Goal: Information Seeking & Learning: Learn about a topic

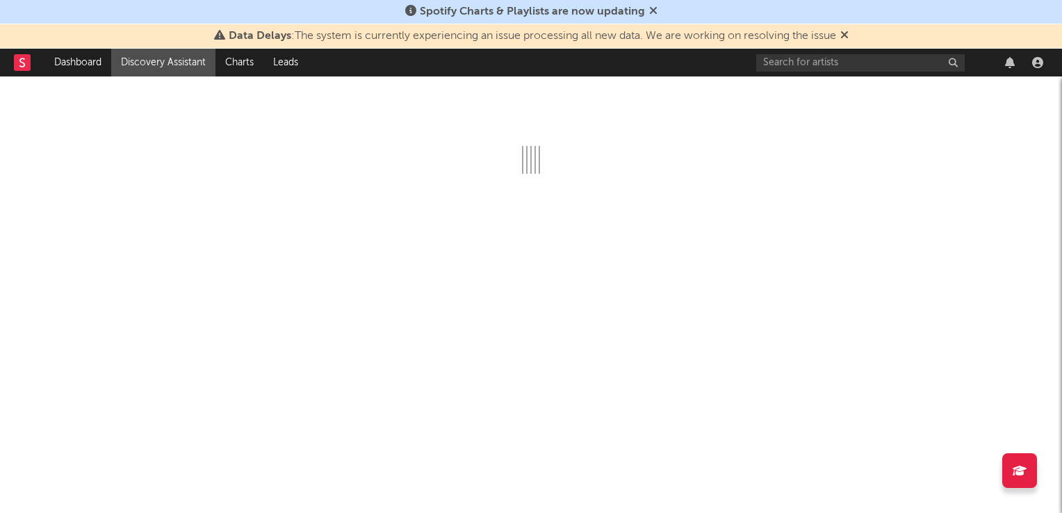
click at [848, 38] on icon at bounding box center [844, 34] width 8 height 11
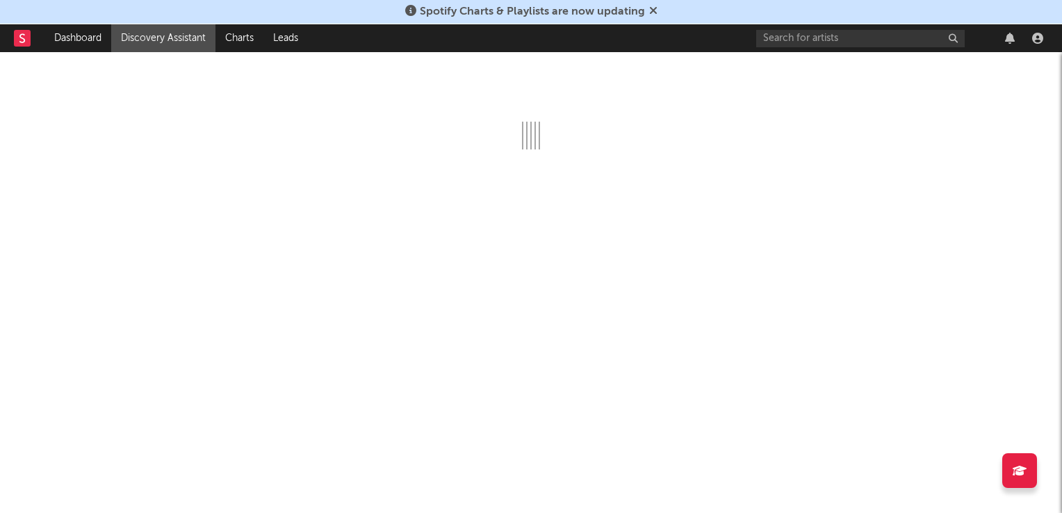
click at [651, 5] on icon at bounding box center [653, 10] width 8 height 11
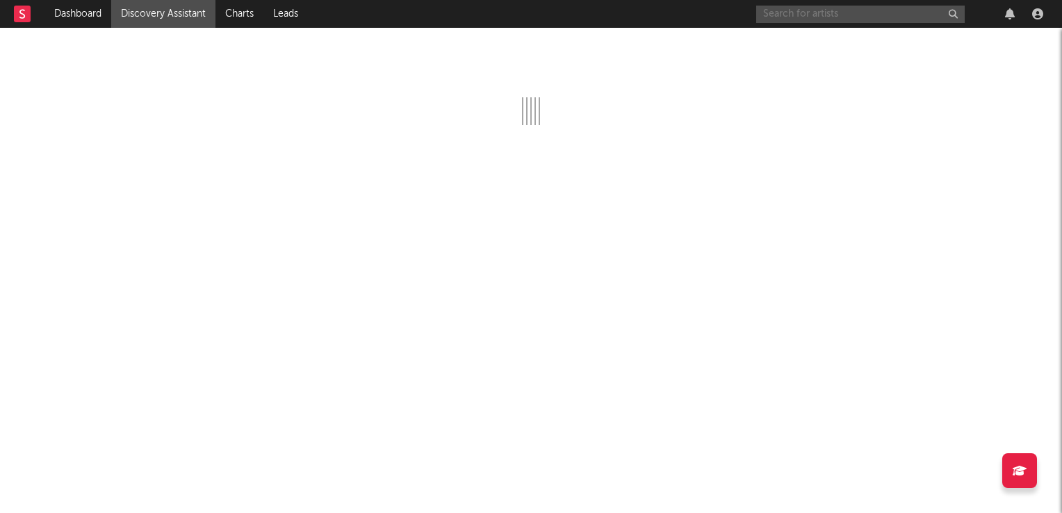
click at [815, 17] on input "text" at bounding box center [860, 14] width 208 height 17
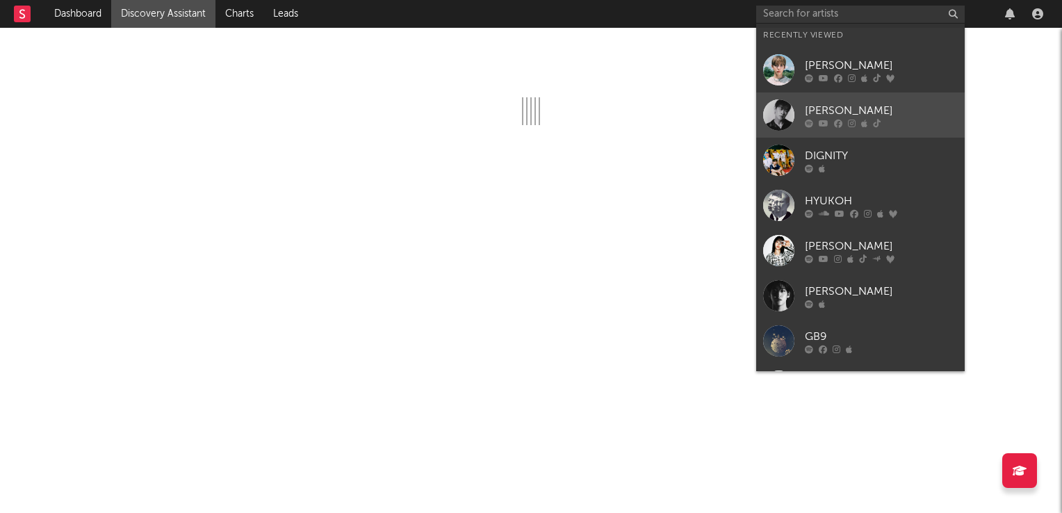
click at [779, 107] on div at bounding box center [778, 114] width 31 height 31
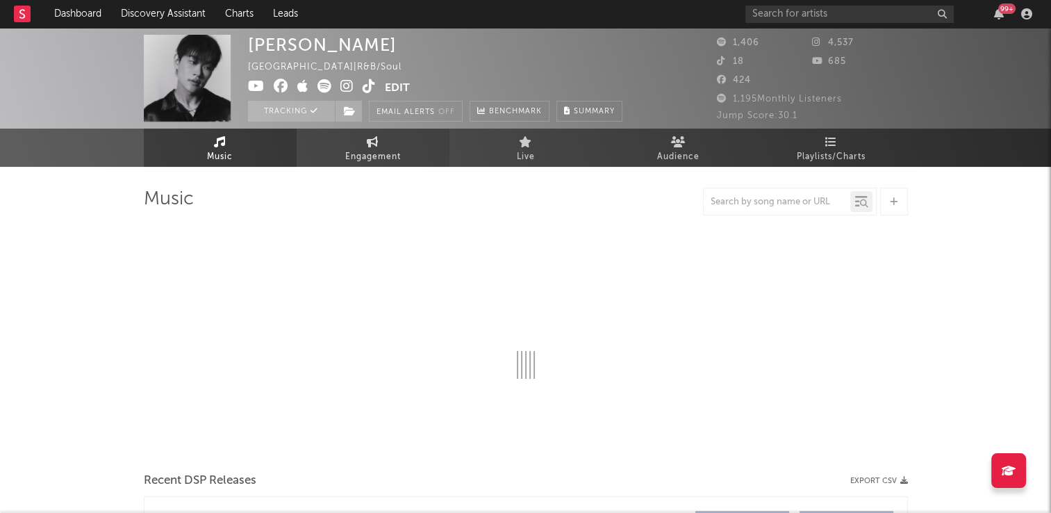
select select "6m"
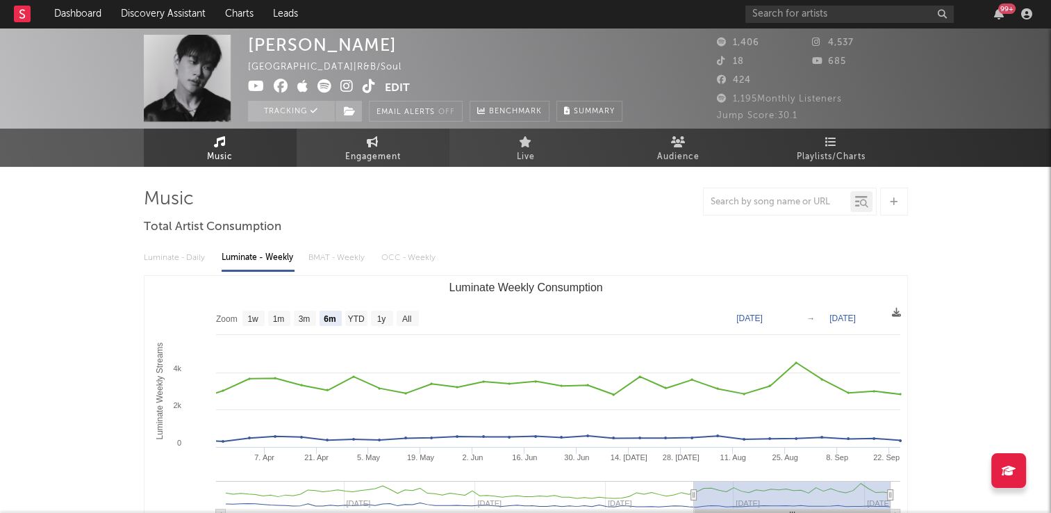
click at [410, 154] on link "Engagement" at bounding box center [373, 148] width 153 height 38
select select "1w"
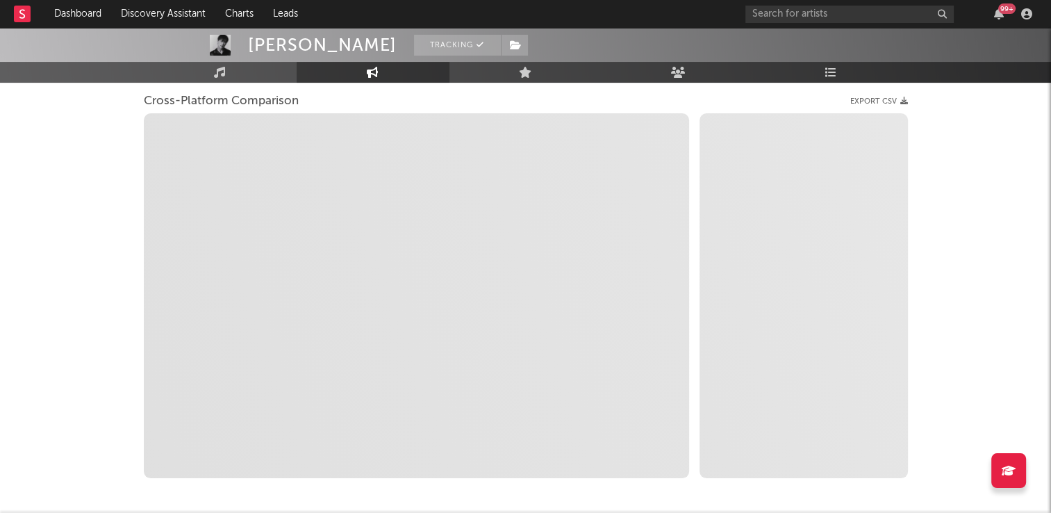
scroll to position [183, 0]
click at [247, 75] on link "Music" at bounding box center [220, 72] width 153 height 21
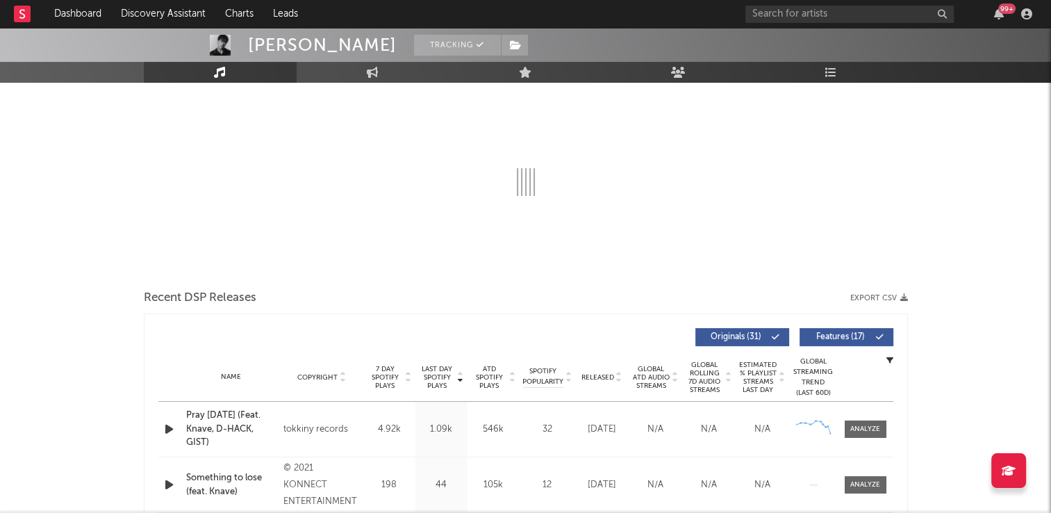
select select "6m"
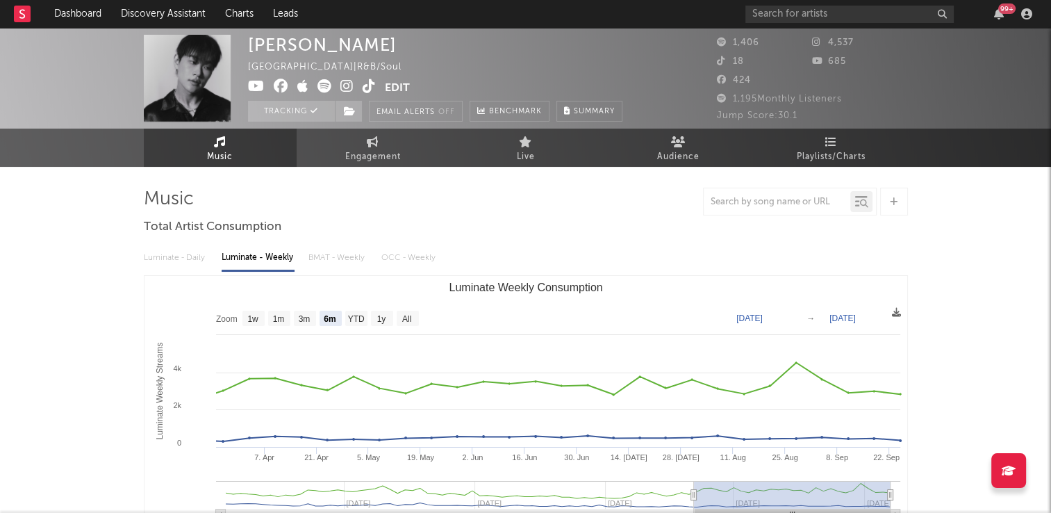
click at [185, 261] on div "Luminate - Daily Luminate - Weekly BMAT - Weekly OCC - Weekly" at bounding box center [526, 258] width 764 height 24
click at [411, 132] on link "Engagement" at bounding box center [373, 148] width 153 height 38
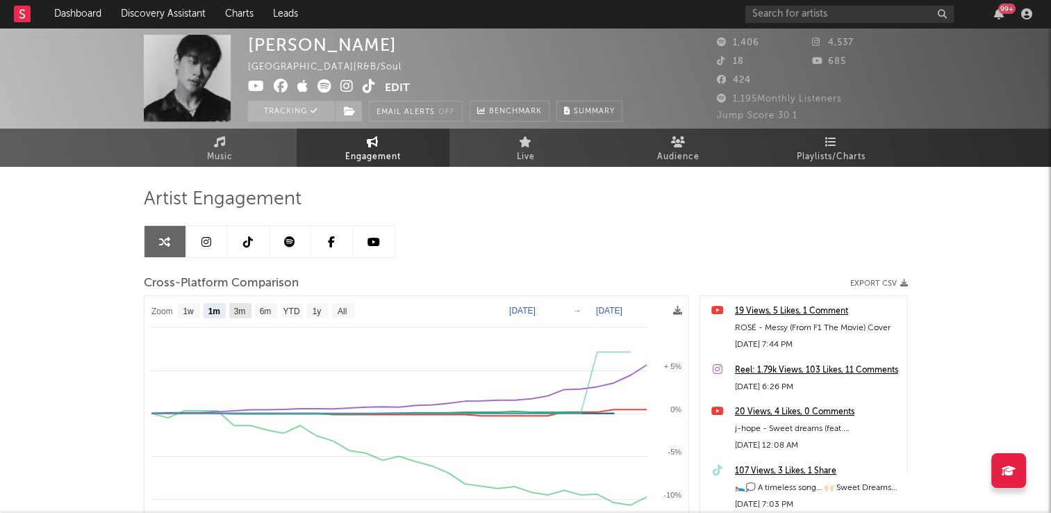
click at [242, 307] on text "3m" at bounding box center [239, 311] width 12 height 10
select select "3m"
type input "[DATE]"
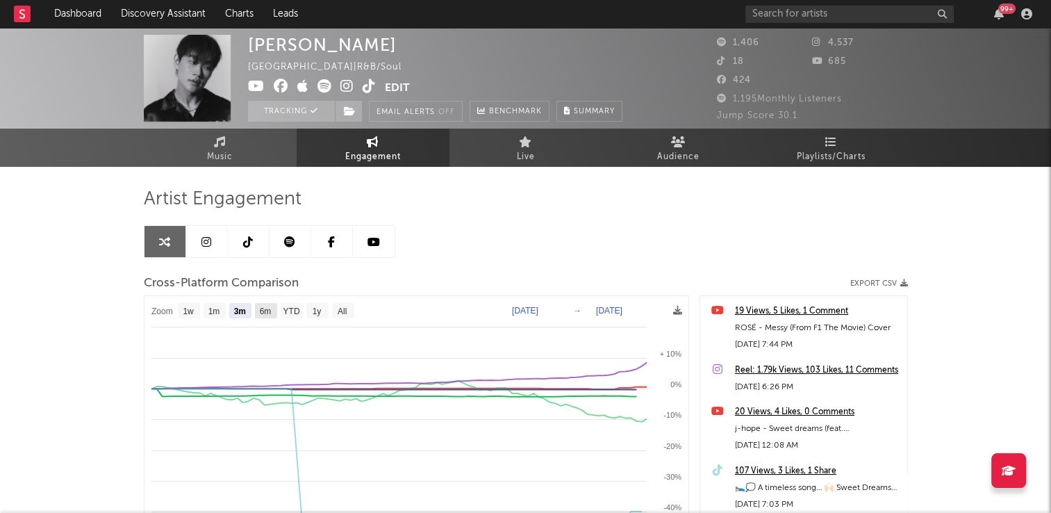
click at [267, 310] on text "6m" at bounding box center [265, 311] width 12 height 10
select select "6m"
type input "[DATE]"
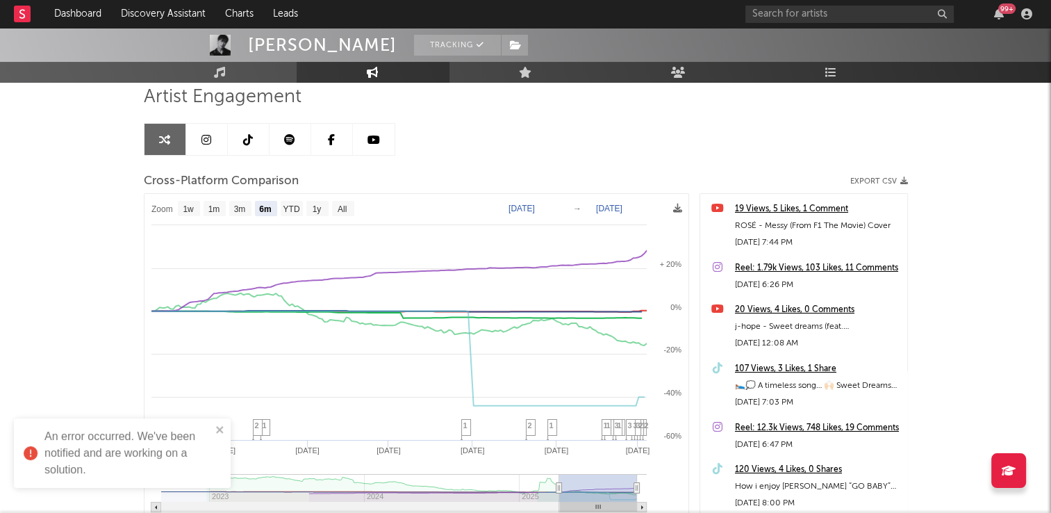
scroll to position [106, 0]
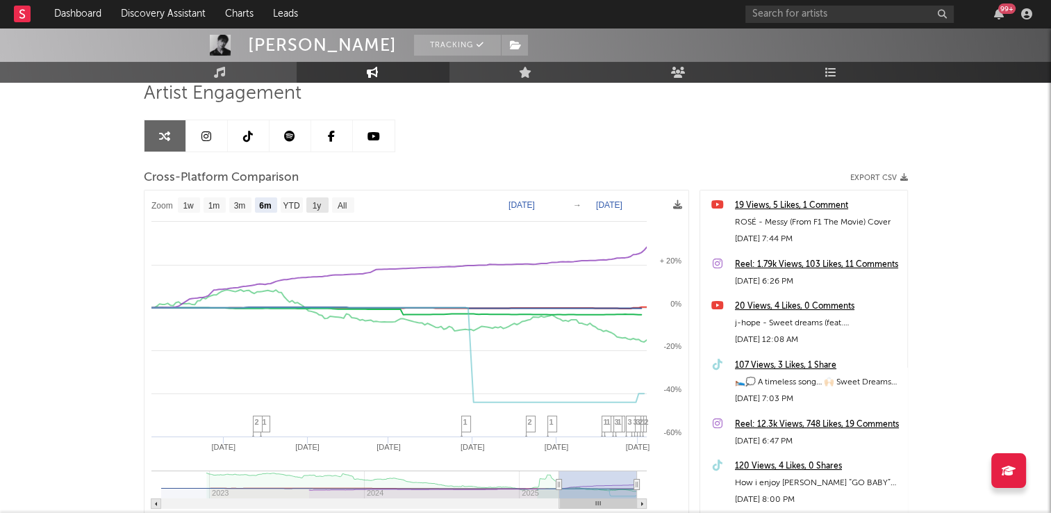
click at [315, 208] on text "1y" at bounding box center [316, 206] width 9 height 10
select select "1y"
type input "[DATE]"
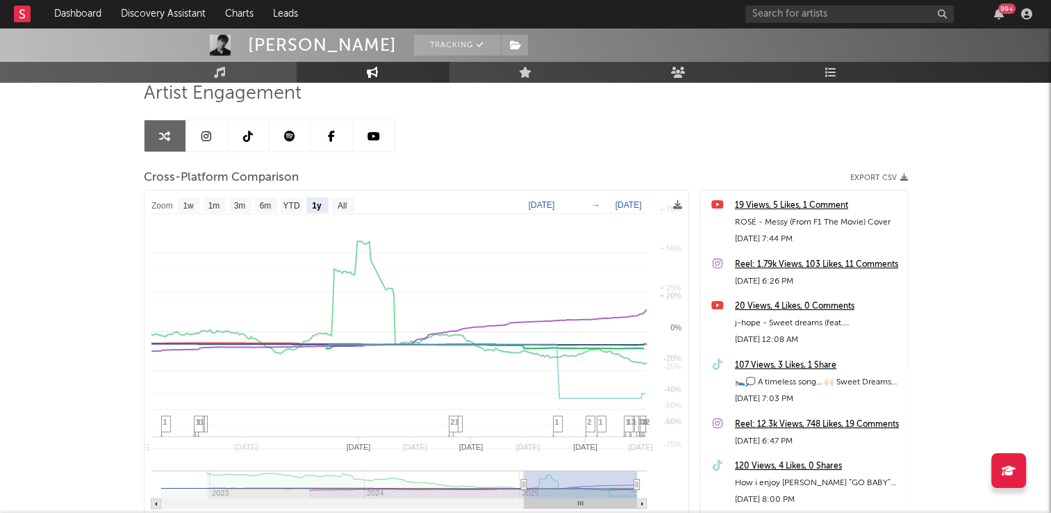
select select "1y"
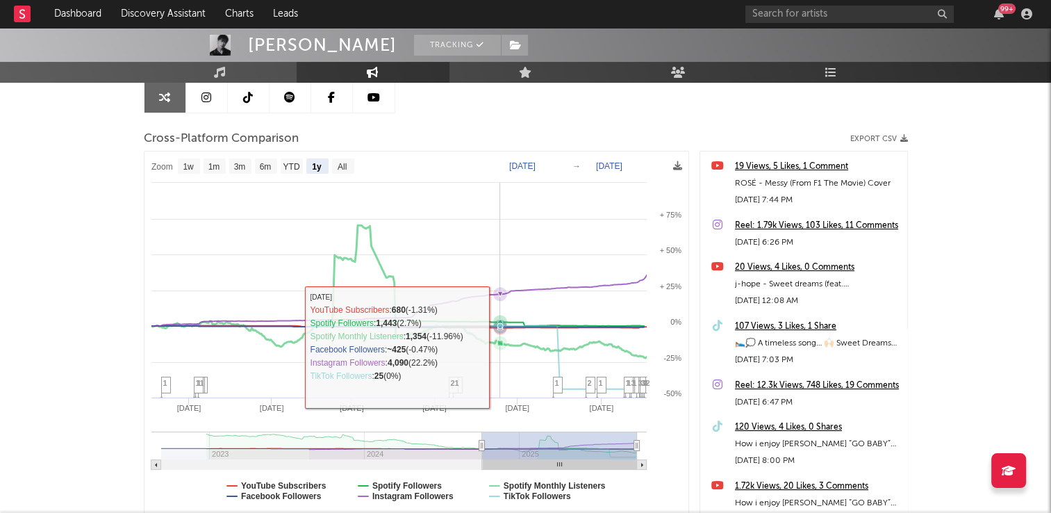
scroll to position [144, 0]
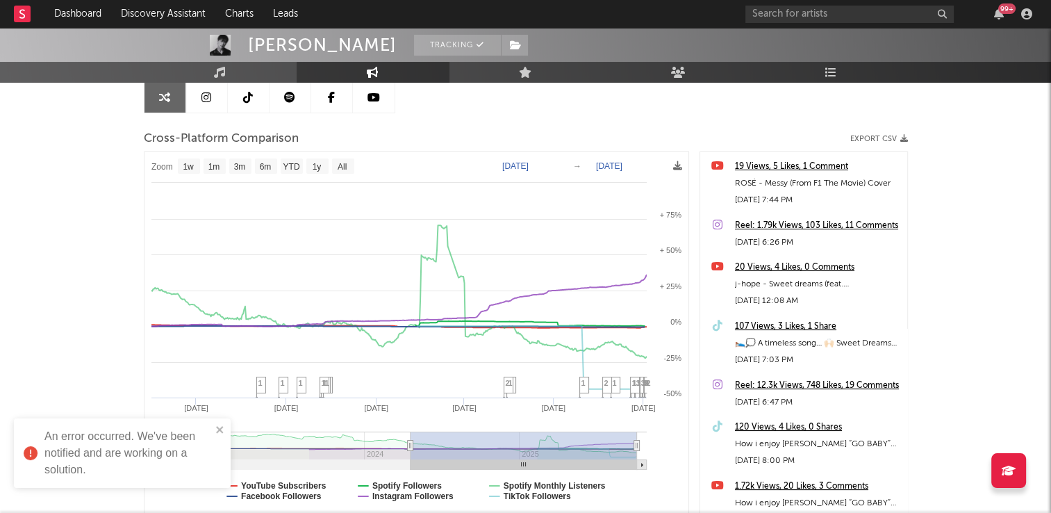
drag, startPoint x: 481, startPoint y: 440, endPoint x: 410, endPoint y: 444, distance: 71.6
click at [410, 444] on icon at bounding box center [410, 445] width 6 height 10
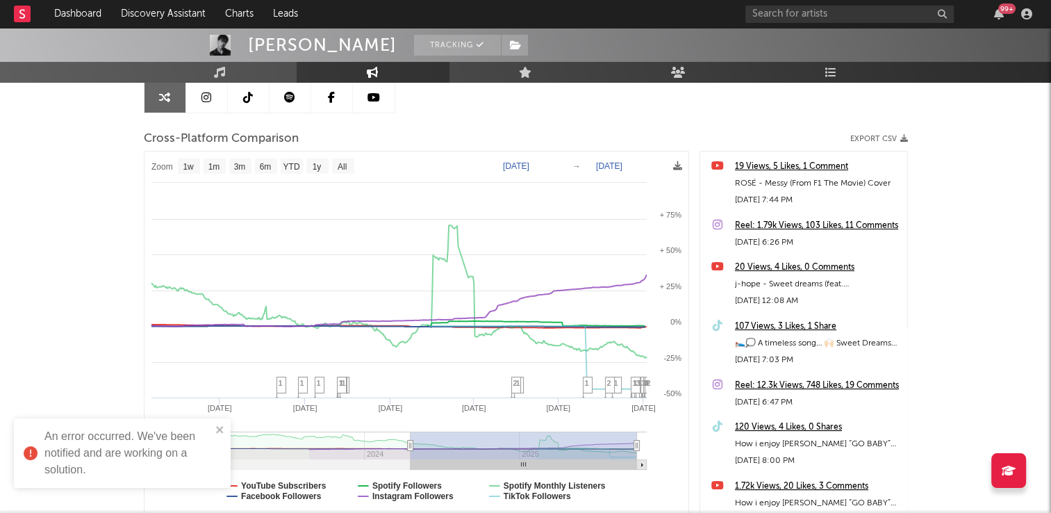
select select "1w"
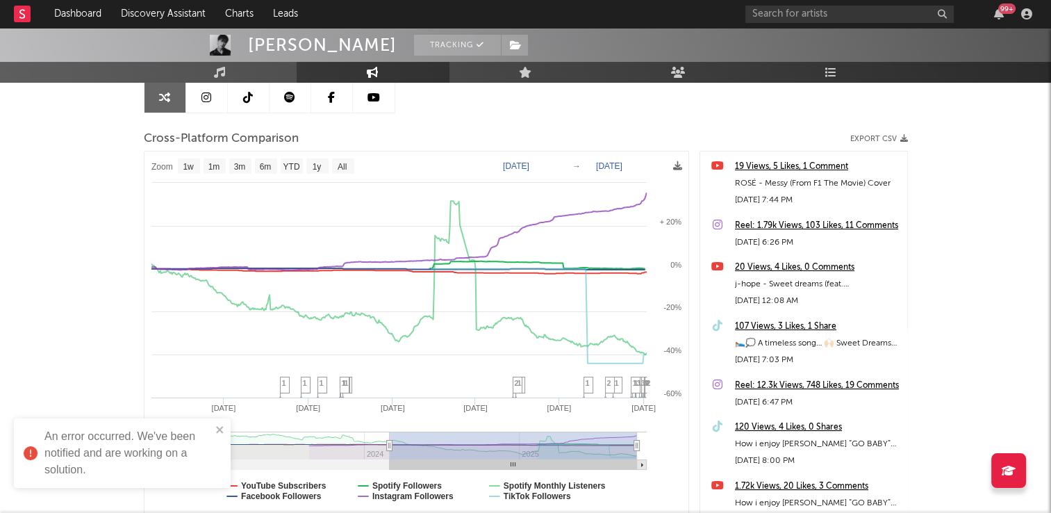
type input "[DATE]"
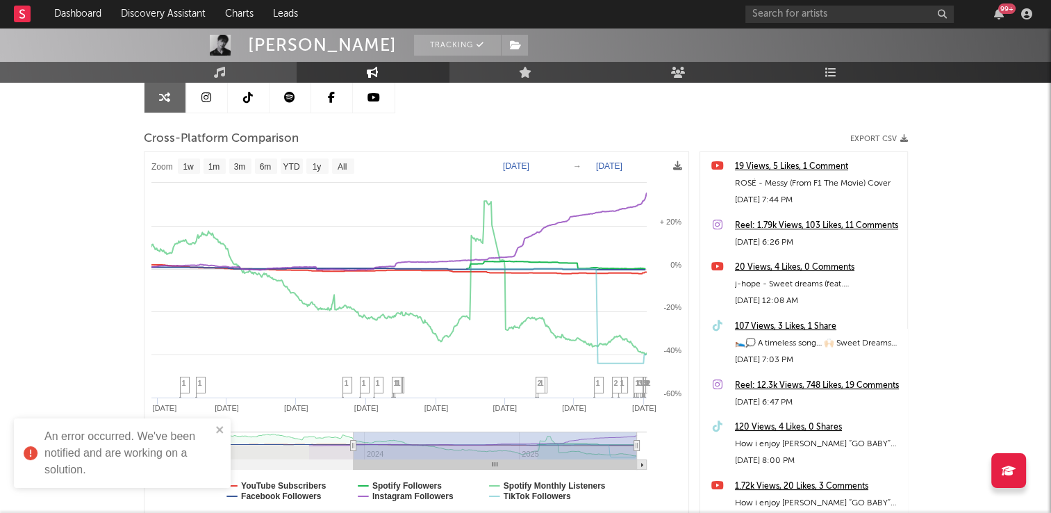
drag, startPoint x: 408, startPoint y: 441, endPoint x: 353, endPoint y: 448, distance: 56.0
click at [353, 448] on icon at bounding box center [353, 445] width 6 height 10
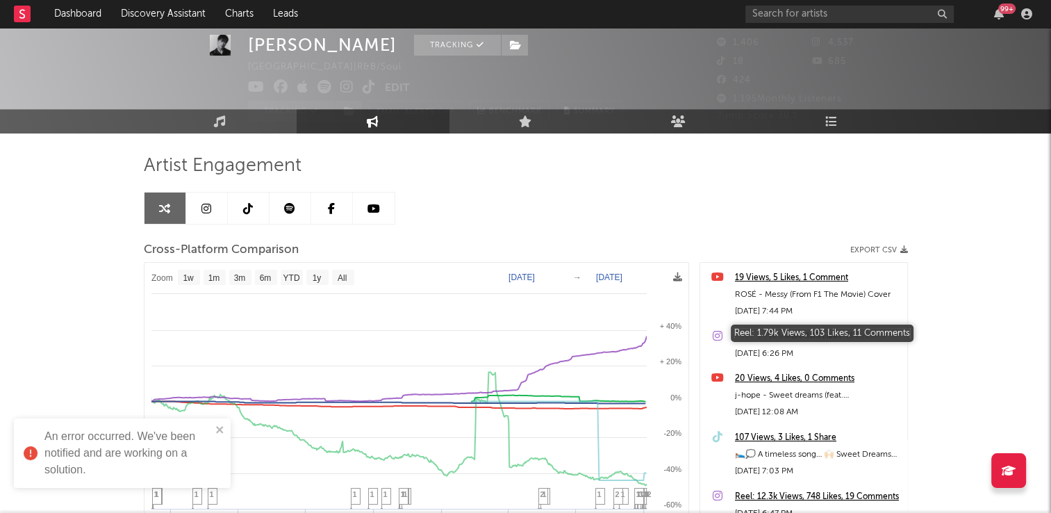
scroll to position [0, 0]
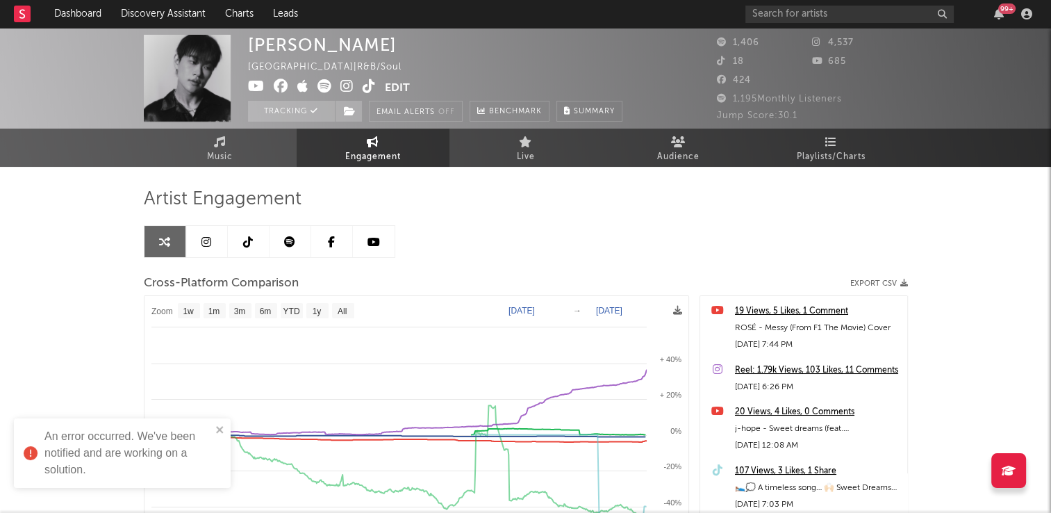
click at [982, 270] on div "SEUNGHOO [GEOGRAPHIC_DATA] | R&B/Soul Edit Tracking Email Alerts Off Benchmark …" at bounding box center [525, 392] width 1051 height 729
click at [395, 89] on button "Edit" at bounding box center [397, 87] width 25 height 17
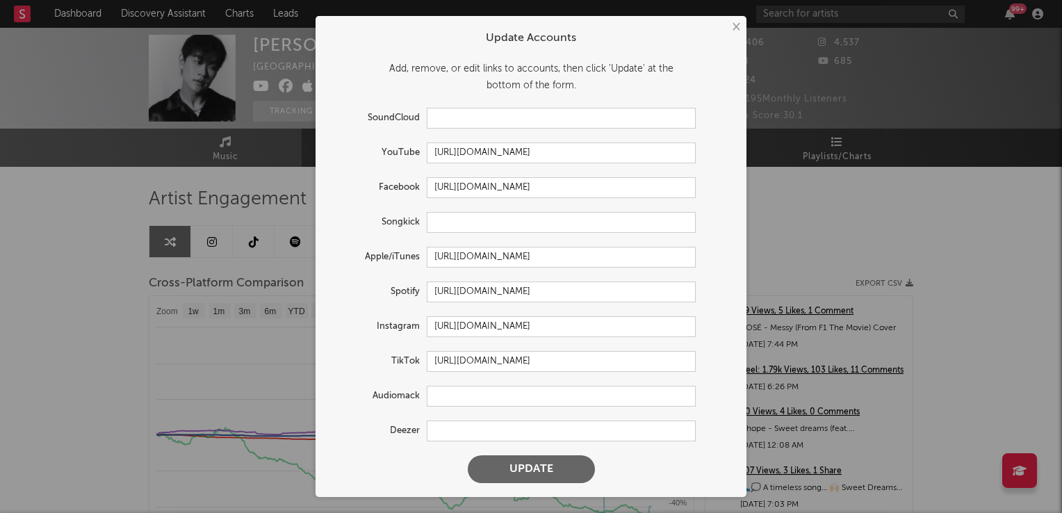
click at [735, 28] on button "×" at bounding box center [734, 26] width 15 height 15
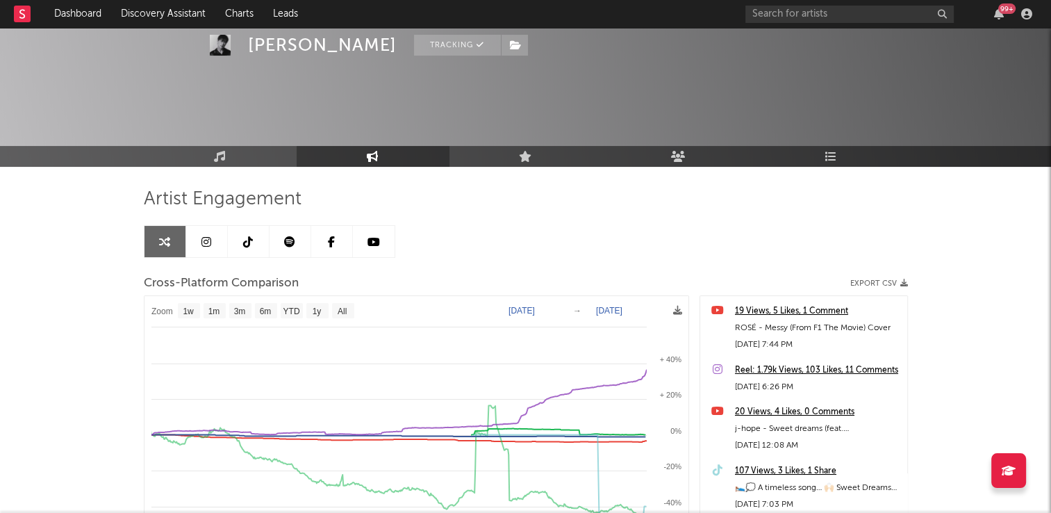
scroll to position [67, 0]
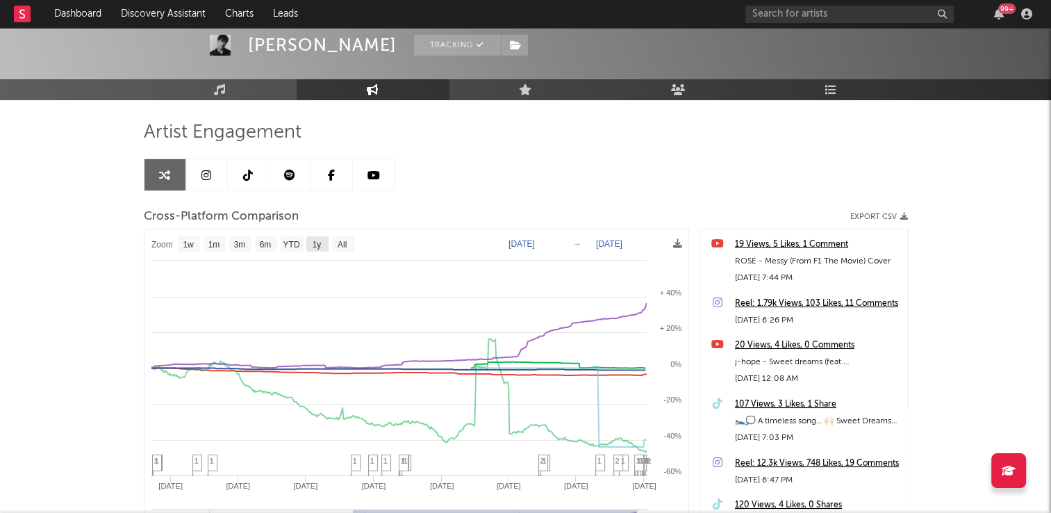
click at [322, 240] on rect at bounding box center [317, 243] width 22 height 15
select select "1y"
type input "[DATE]"
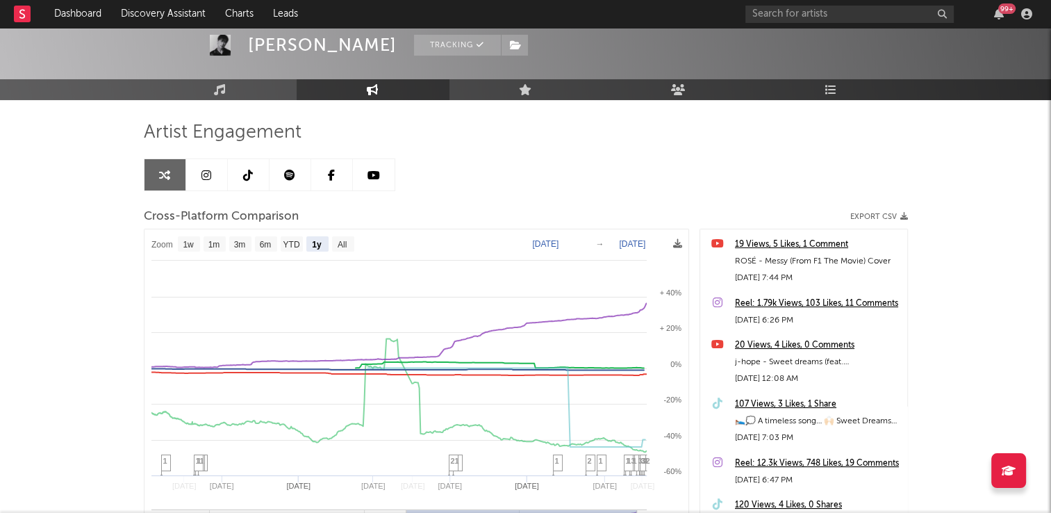
select select "1y"
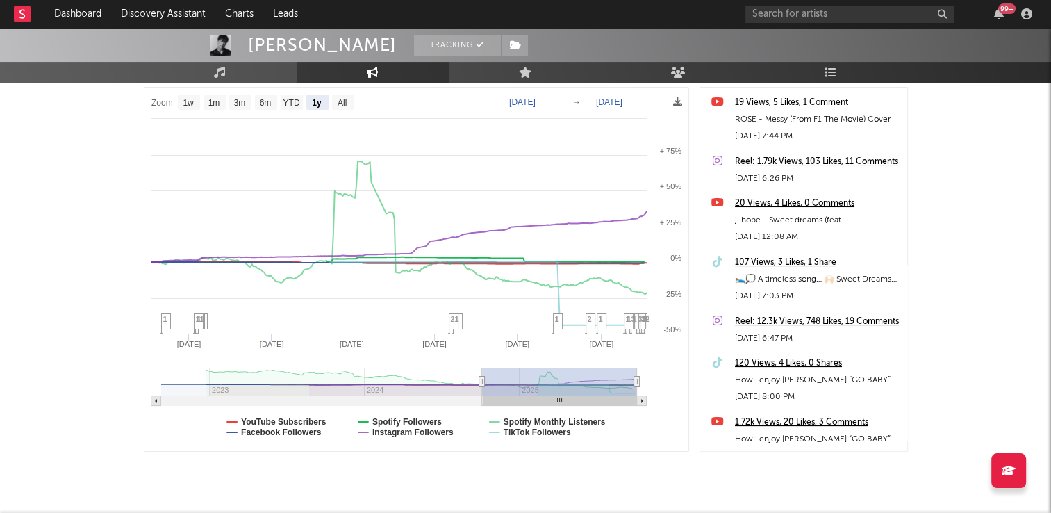
scroll to position [138, 0]
